Goal: Task Accomplishment & Management: Use online tool/utility

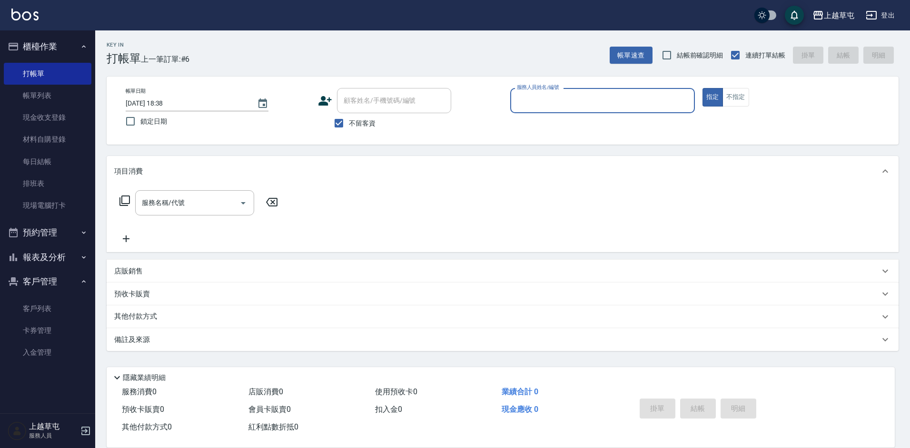
click at [545, 103] on input "服務人員姓名/編號" at bounding box center [603, 100] width 176 height 17
type input "[PERSON_NAME]-7"
type button "true"
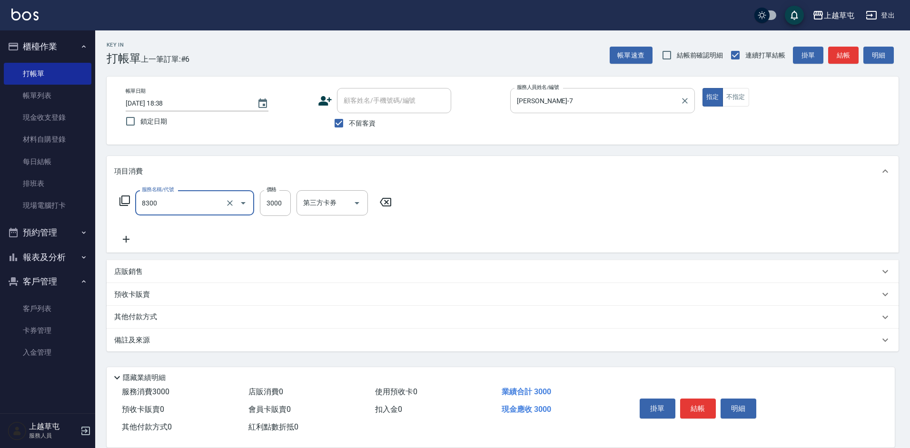
type input "儲3000(8300)"
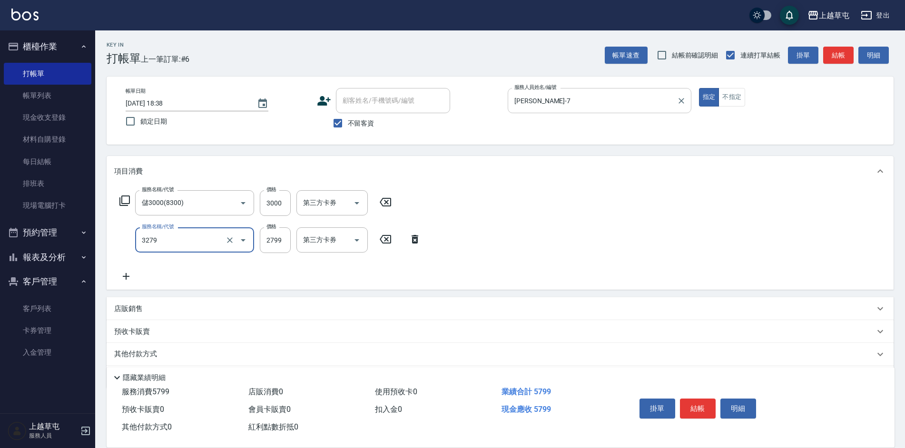
type input "水質感2799(3279)"
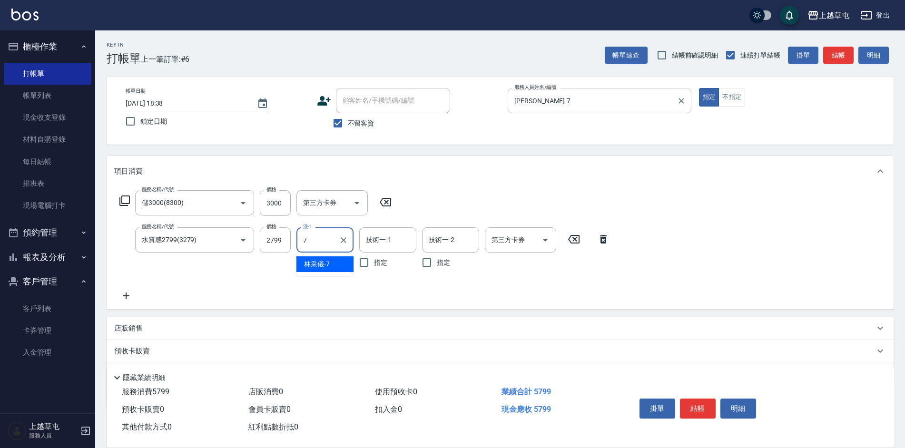
type input "[PERSON_NAME]-7"
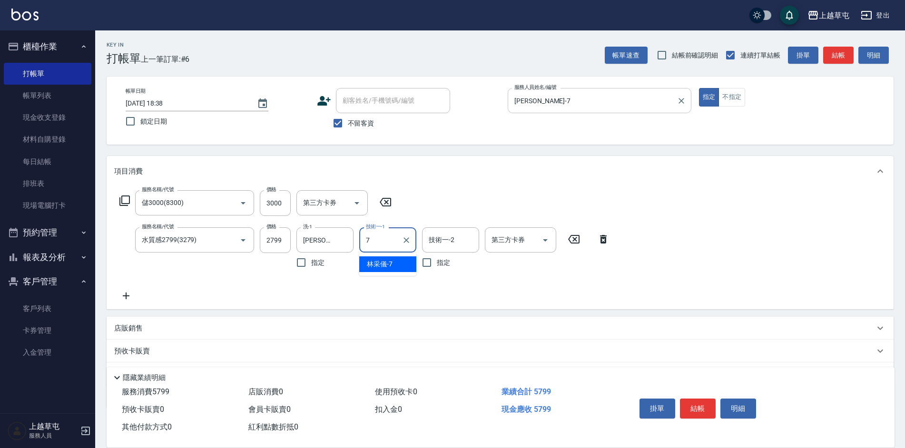
type input "[PERSON_NAME]-7"
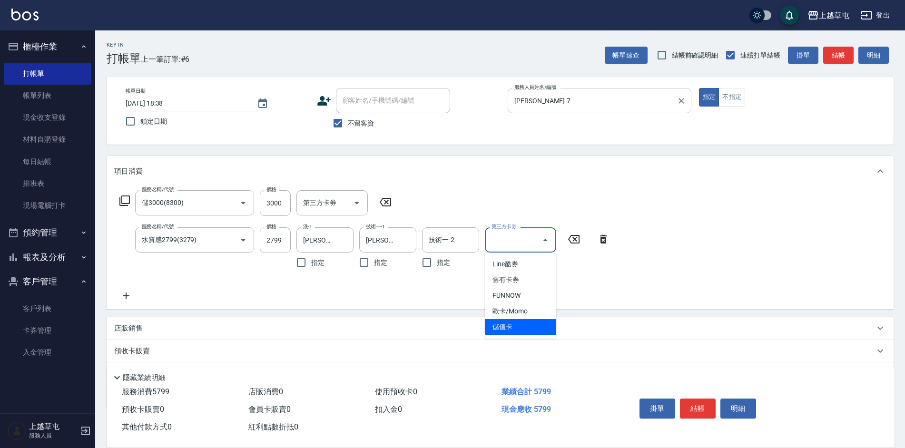
type input "儲值卡"
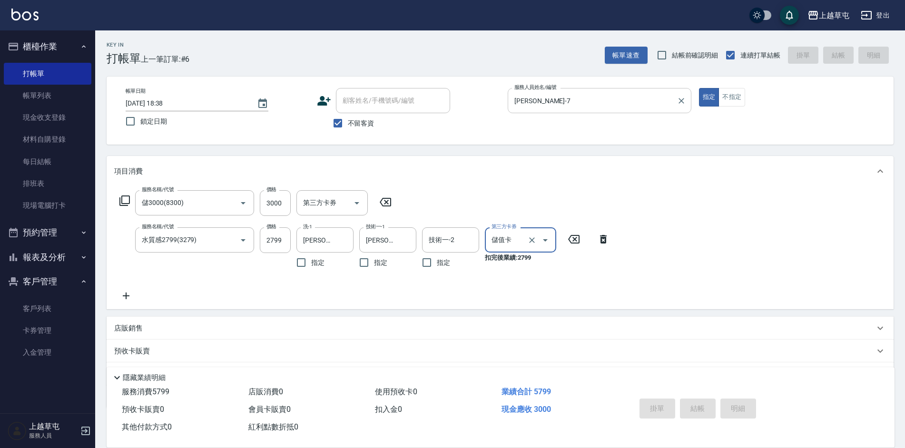
type input "[DATE] 19:33"
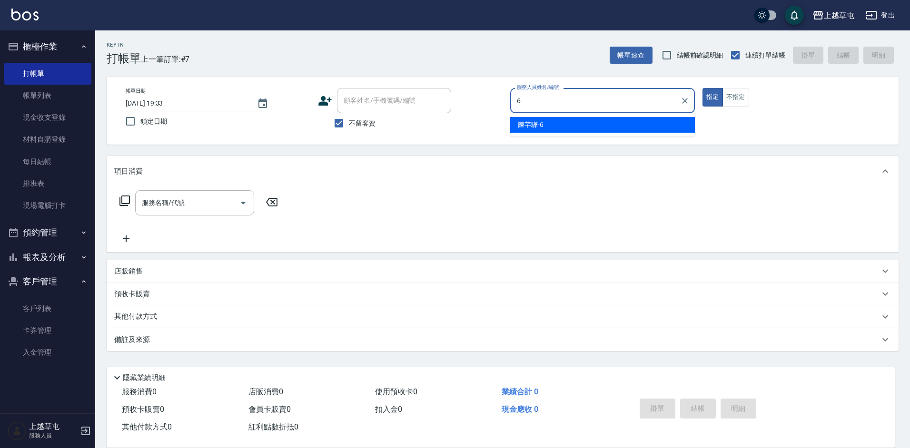
type input "[PERSON_NAME]-6"
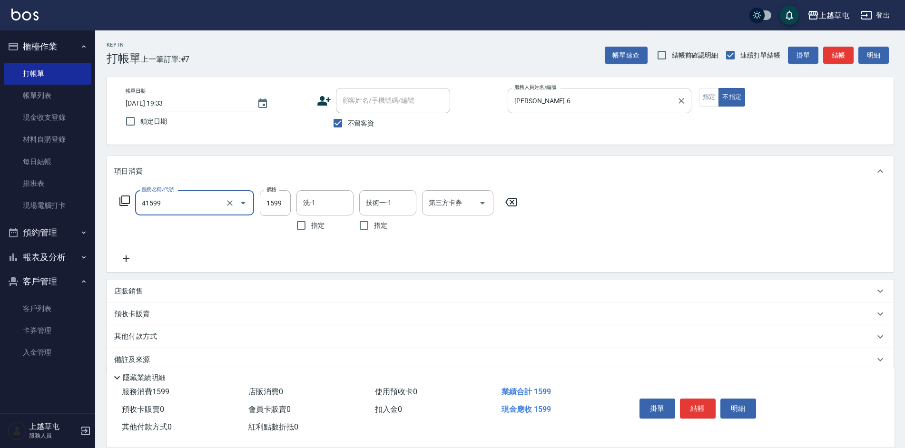
type input "[PERSON_NAME]1599(41599)"
type input "2399"
click at [321, 197] on input "洗-1" at bounding box center [325, 203] width 49 height 17
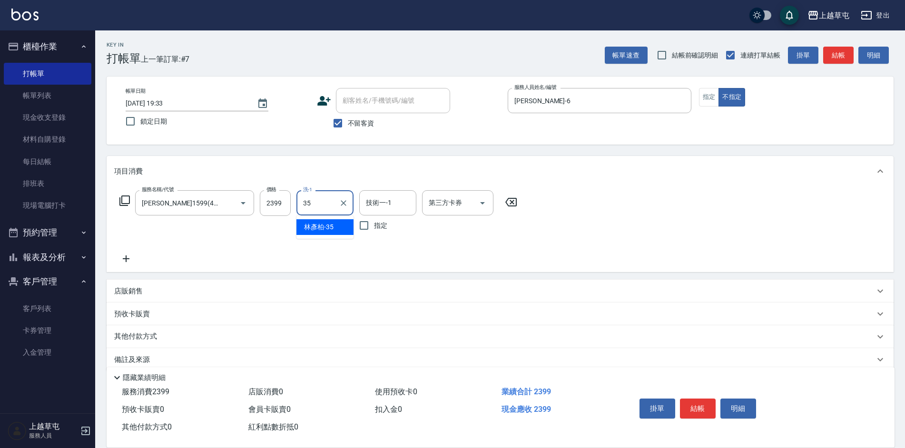
type input "[PERSON_NAME]-35"
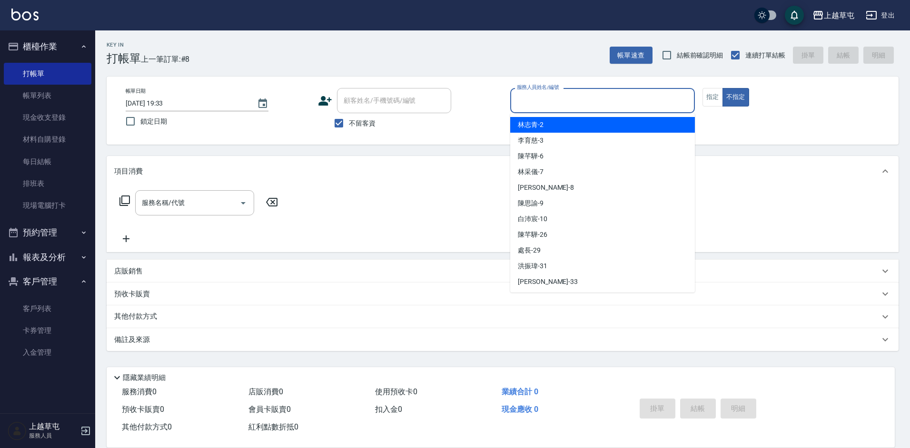
click at [585, 107] on input "服務人員姓名/編號" at bounding box center [603, 100] width 176 height 17
type input "[PERSON_NAME]-6"
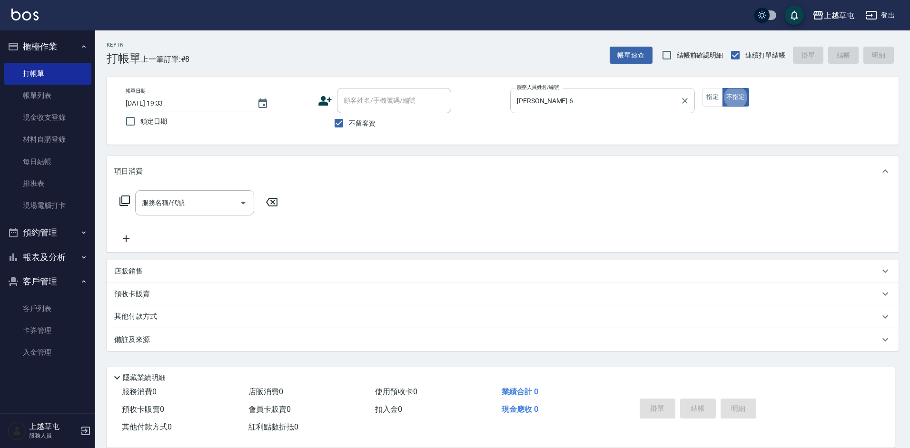
type button "false"
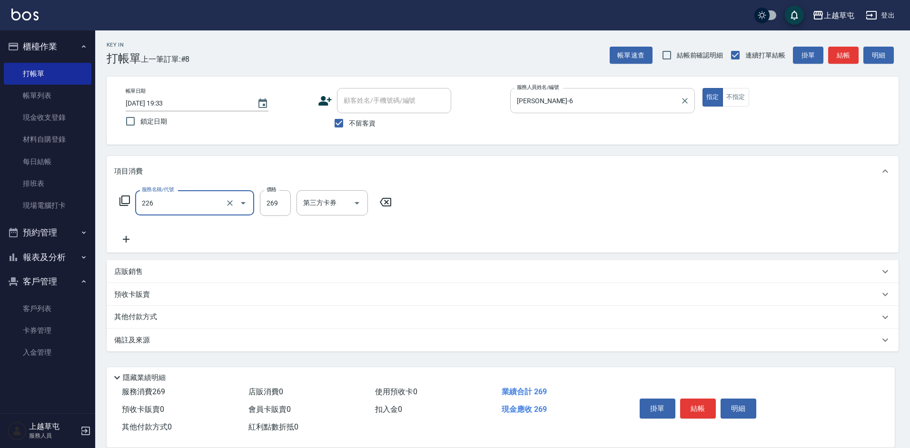
type input "洗剪269(226)"
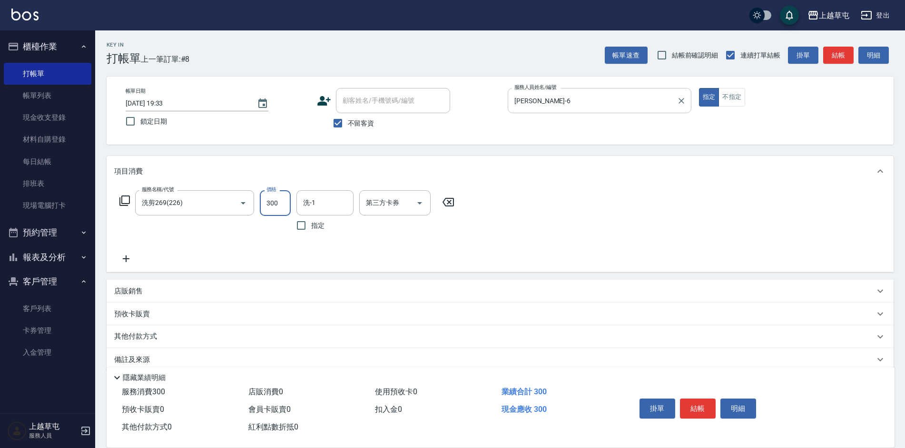
type input "300"
type input "[PERSON_NAME]-35"
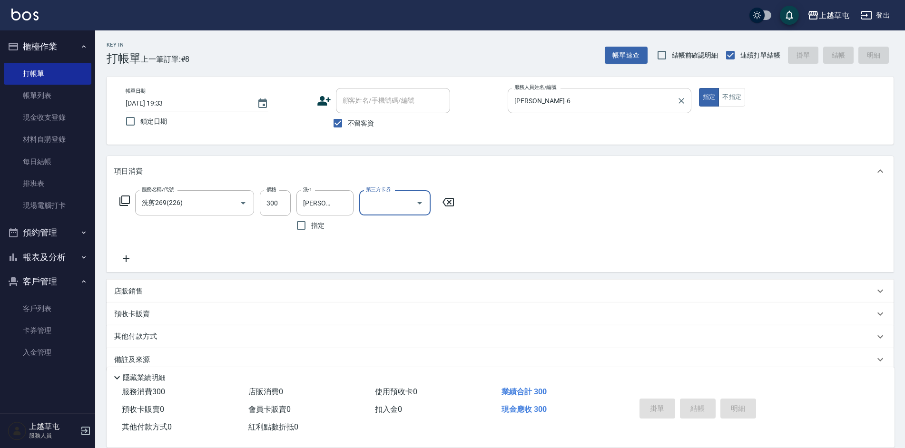
type input "[DATE] 19:44"
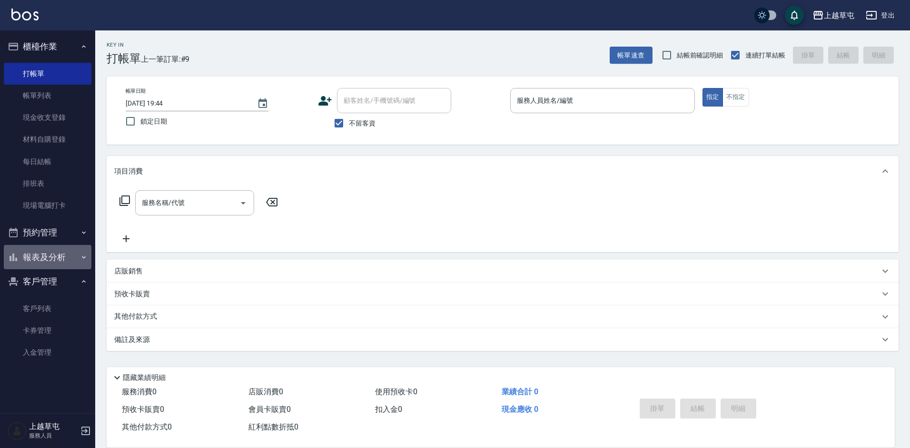
click at [50, 254] on button "報表及分析" at bounding box center [48, 257] width 88 height 25
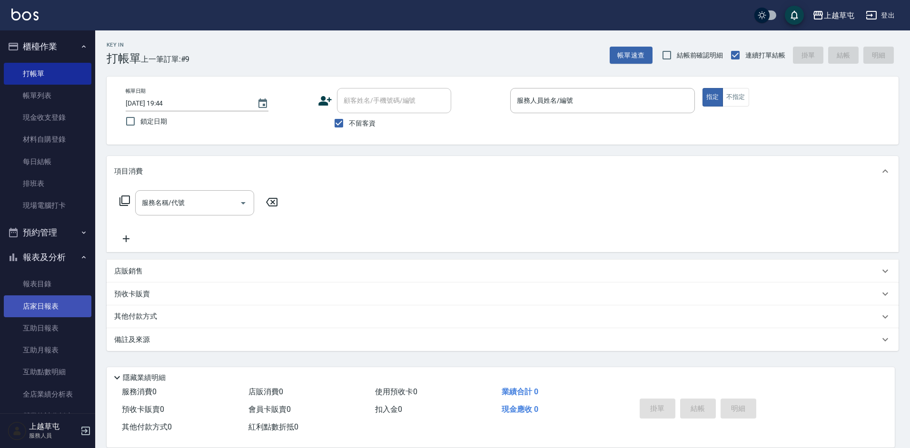
click at [59, 302] on link "店家日報表" at bounding box center [48, 307] width 88 height 22
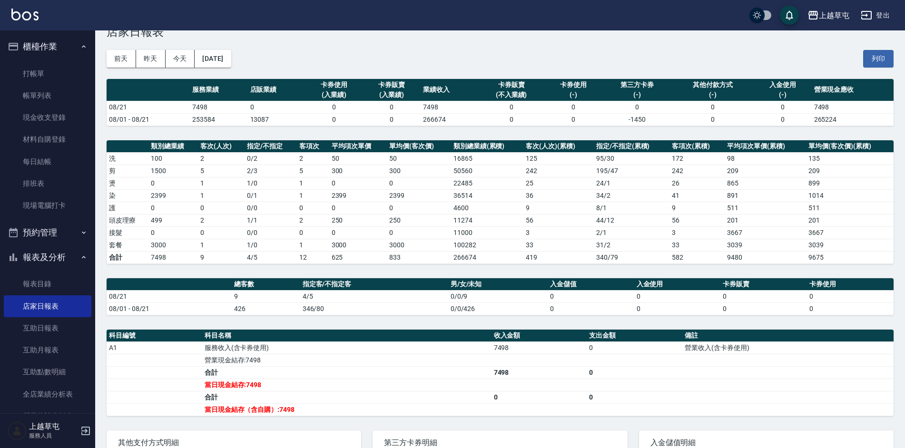
scroll to position [24, 0]
